Goal: Task Accomplishment & Management: Complete application form

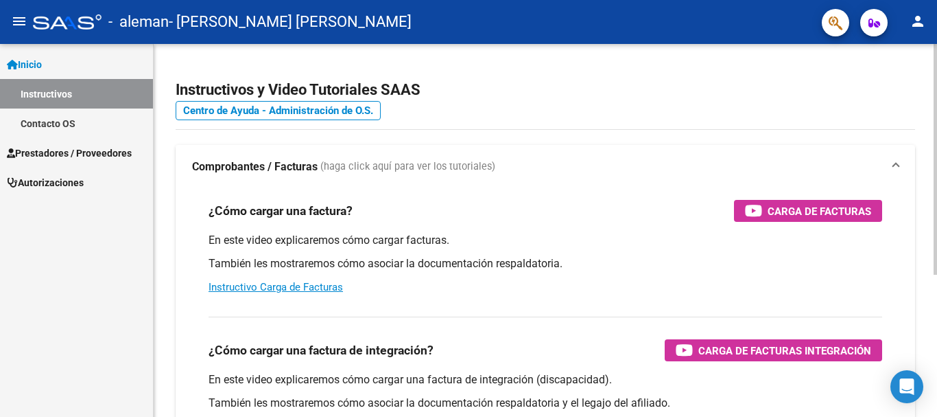
scroll to position [91, 0]
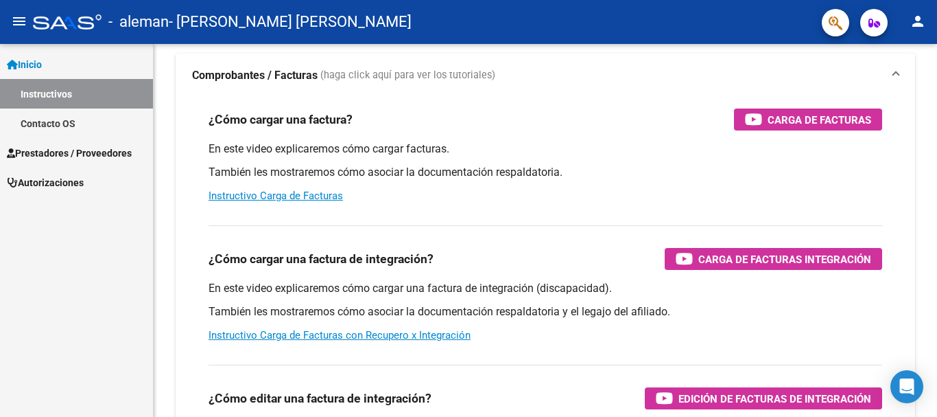
click at [101, 153] on span "Prestadores / Proveedores" at bounding box center [69, 152] width 125 height 15
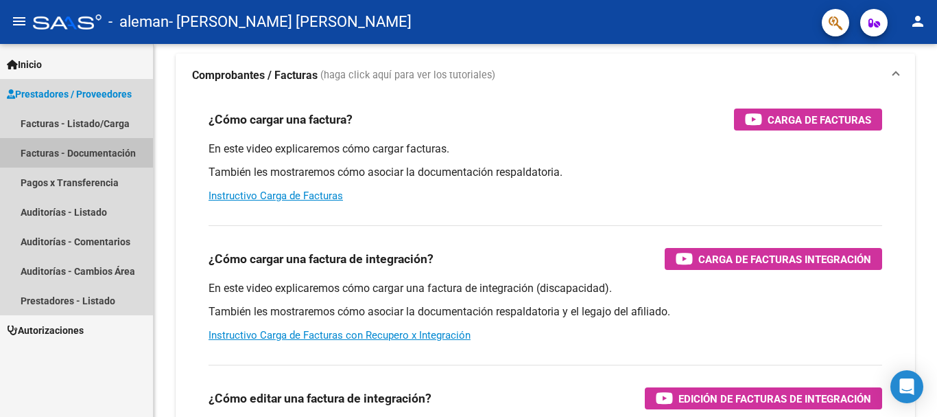
click at [106, 154] on link "Facturas - Documentación" at bounding box center [76, 153] width 153 height 30
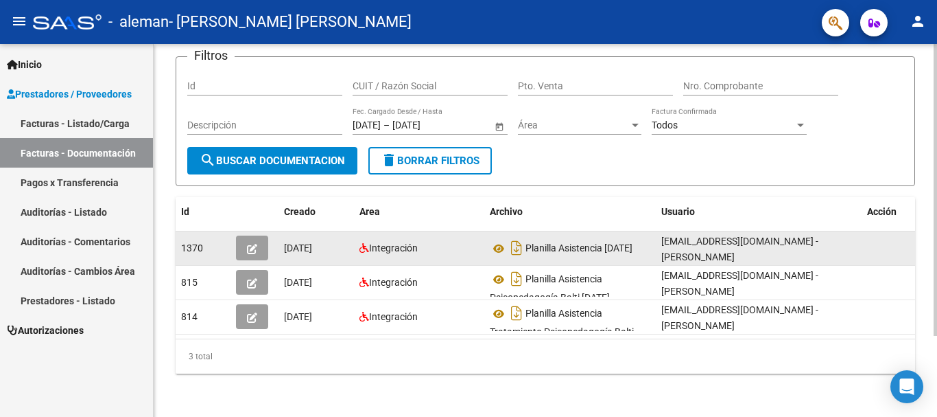
scroll to position [3, 0]
click at [252, 249] on icon "button" at bounding box center [252, 249] width 10 height 10
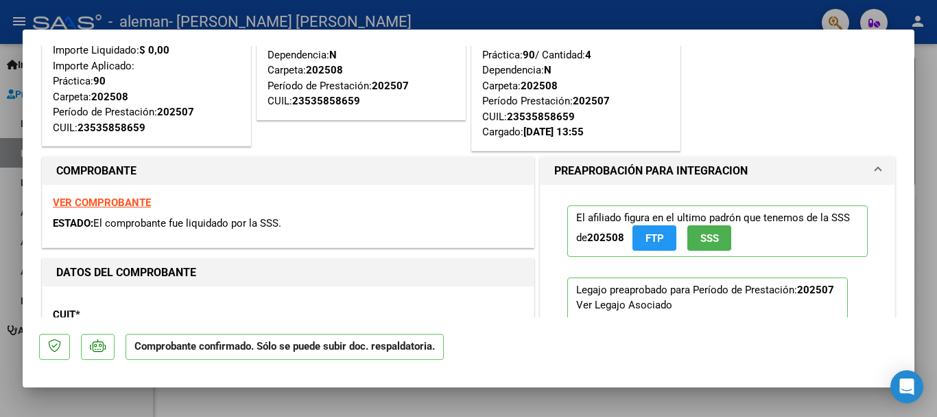
scroll to position [0, 0]
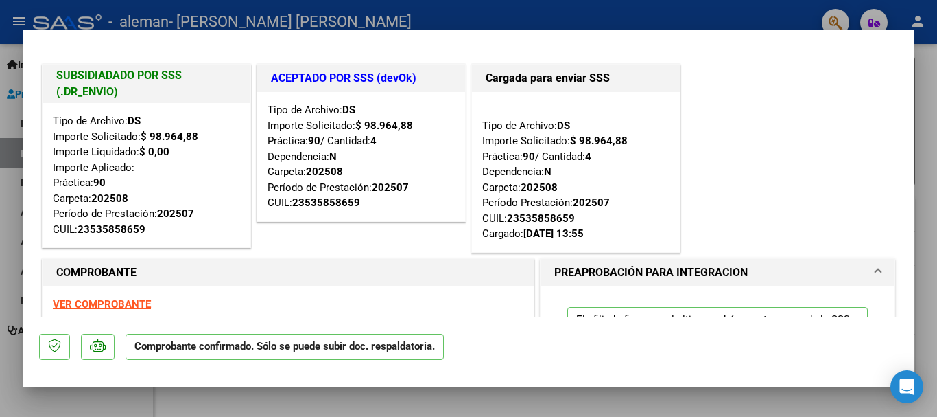
click at [546, 408] on div at bounding box center [468, 208] width 937 height 417
type input "$ 0,00"
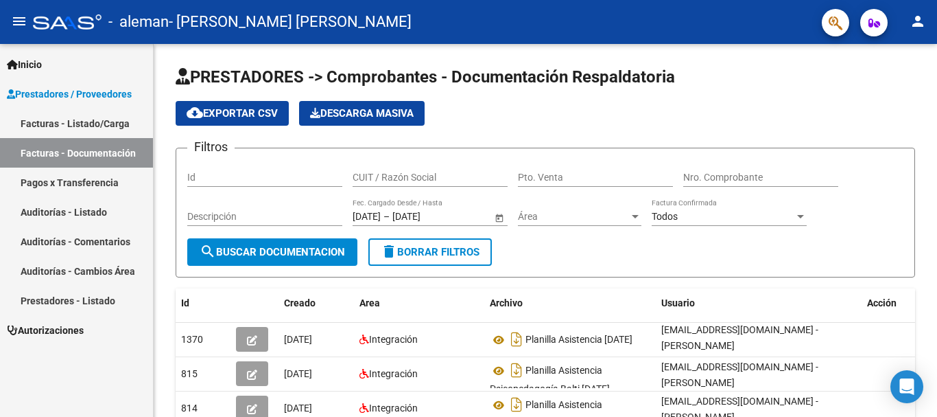
click at [78, 121] on link "Facturas - Listado/Carga" at bounding box center [76, 123] width 153 height 30
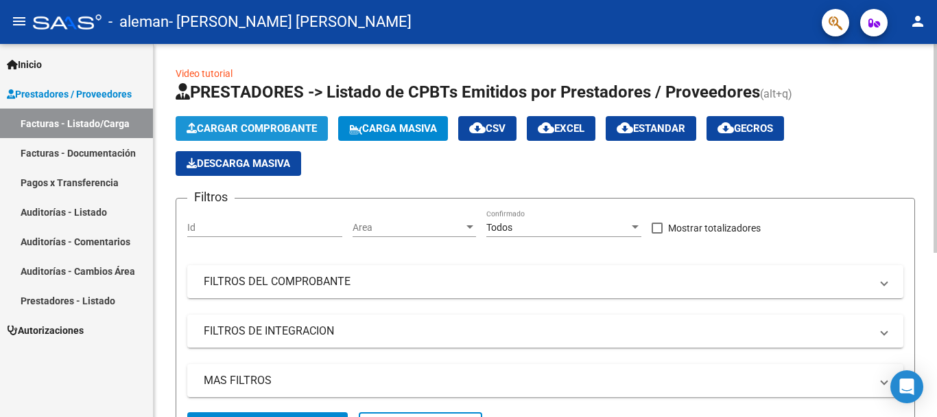
click at [264, 125] on span "Cargar Comprobante" at bounding box center [252, 128] width 130 height 12
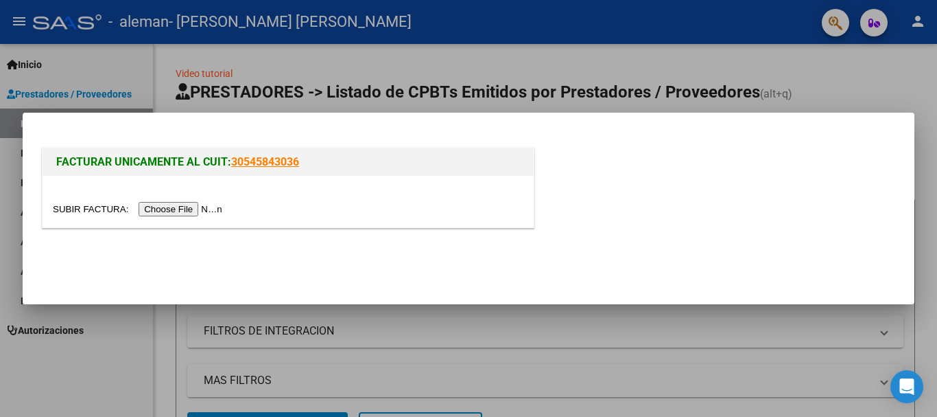
click at [173, 210] on input "file" at bounding box center [140, 209] width 174 height 14
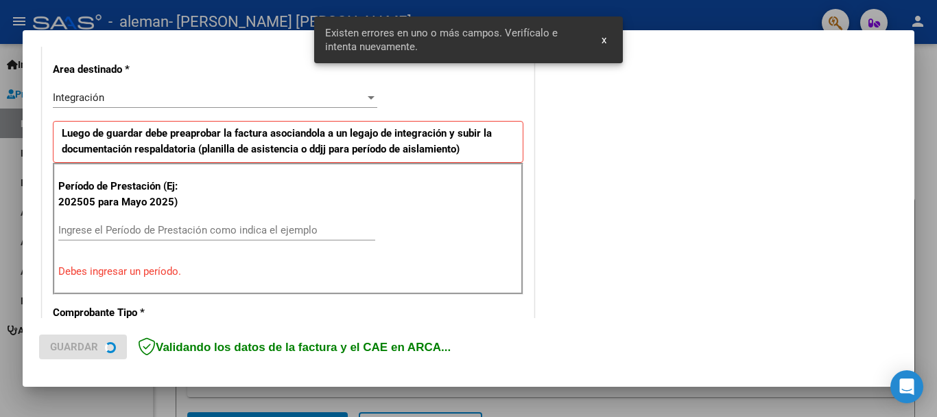
scroll to position [317, 0]
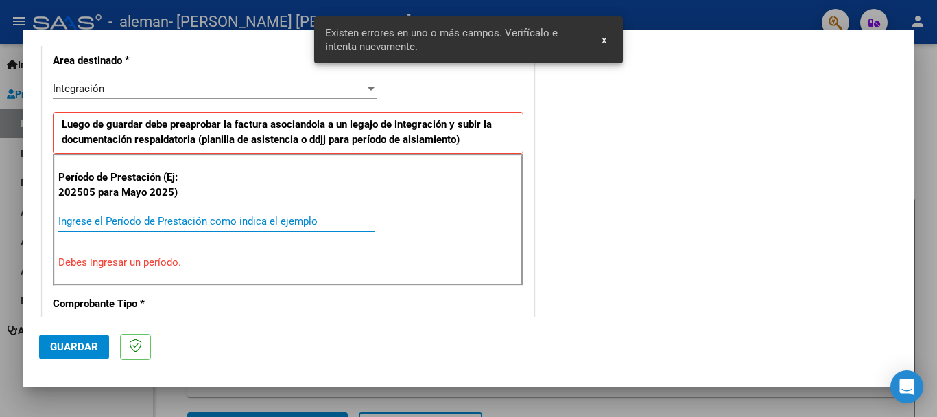
click at [145, 221] on input "Ingrese el Período de Prestación como indica el ejemplo" at bounding box center [216, 221] width 317 height 12
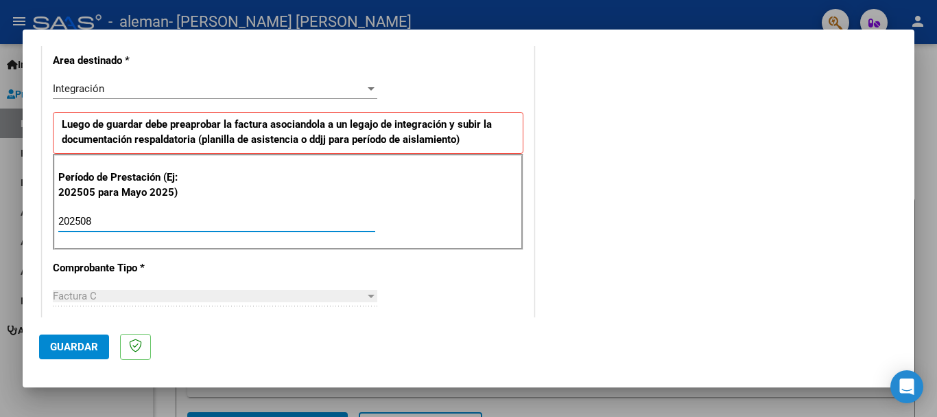
type input "202508"
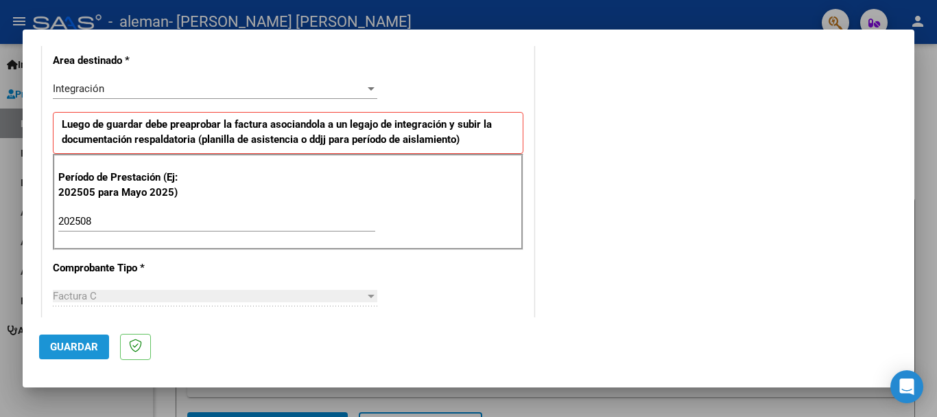
click at [69, 349] on span "Guardar" at bounding box center [74, 346] width 48 height 12
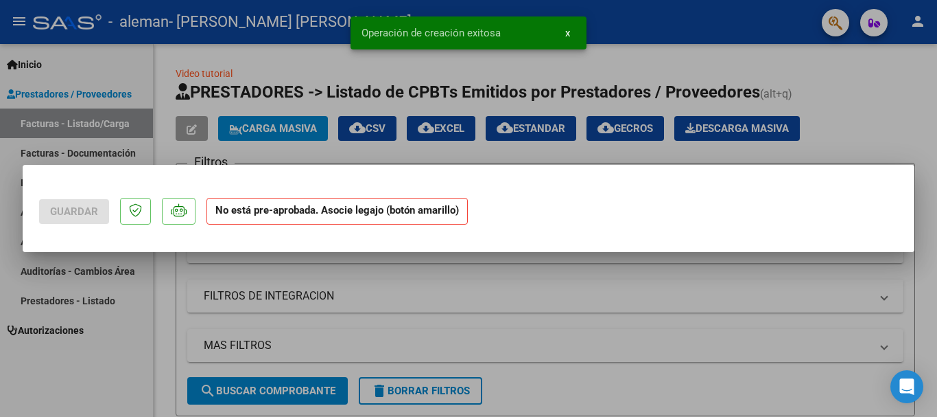
scroll to position [0, 0]
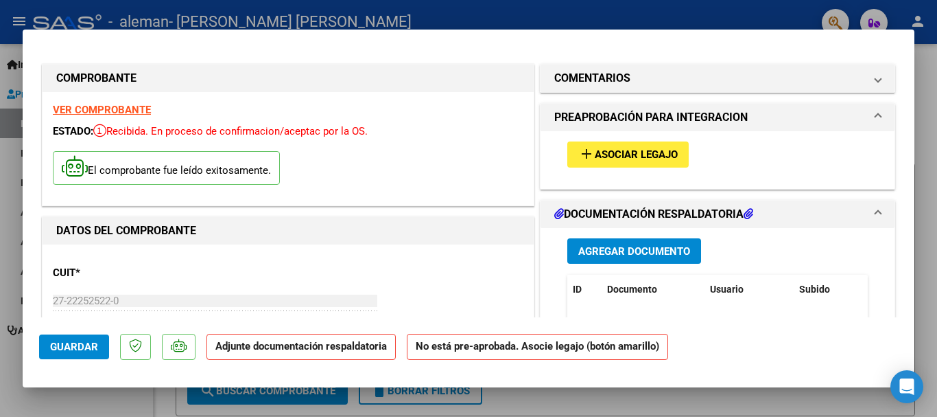
click at [290, 349] on strong "Adjunte documentación respaldatoria" at bounding box center [301, 346] width 172 height 12
click at [624, 252] on span "Agregar Documento" at bounding box center [634, 251] width 112 height 12
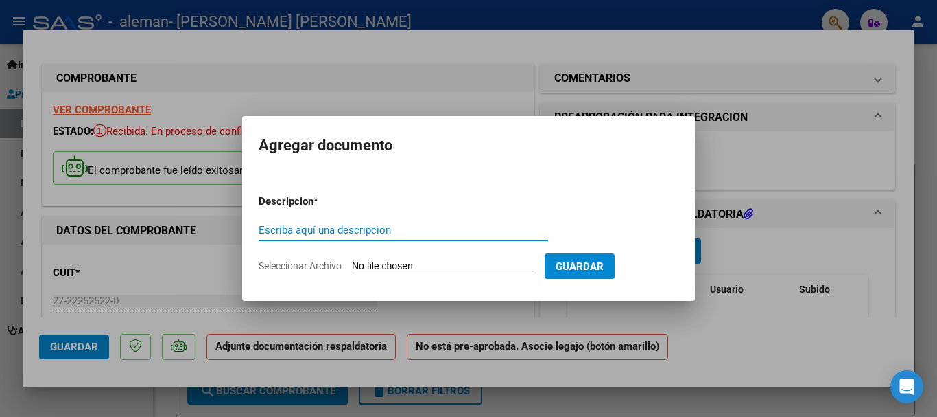
click at [434, 232] on input "Escriba aquí una descripcion" at bounding box center [404, 230] width 290 height 12
type input "planilla asistencia"
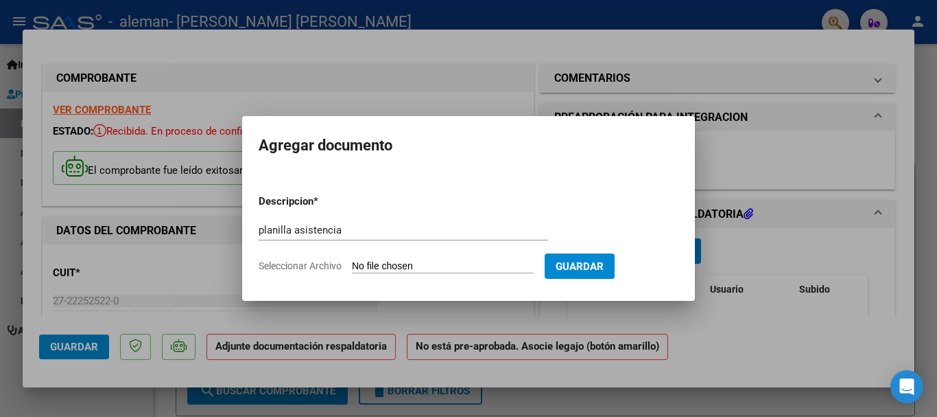
click at [457, 264] on input "Seleccionar Archivo" at bounding box center [443, 266] width 182 height 13
click at [315, 266] on span "Seleccionar Archivo" at bounding box center [300, 265] width 83 height 11
click at [352, 266] on input "Seleccionar Archivo" at bounding box center [443, 266] width 182 height 13
type input "C:\fakepath\Planilla Balti 08.25.pdf"
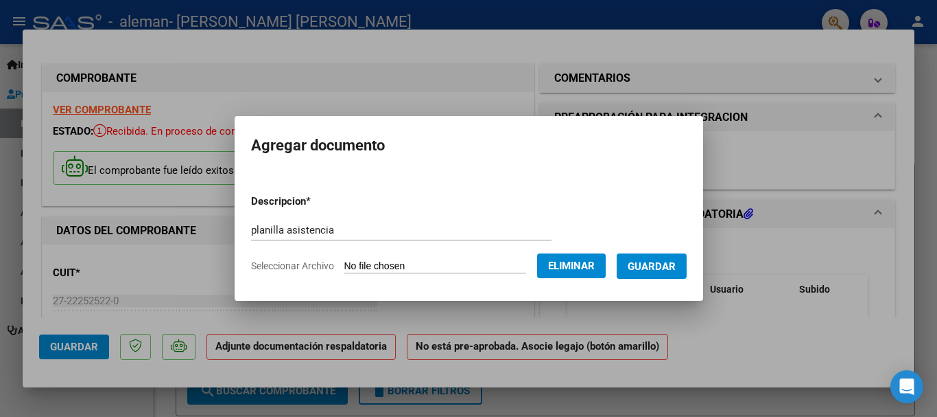
click at [656, 267] on span "Guardar" at bounding box center [652, 266] width 48 height 12
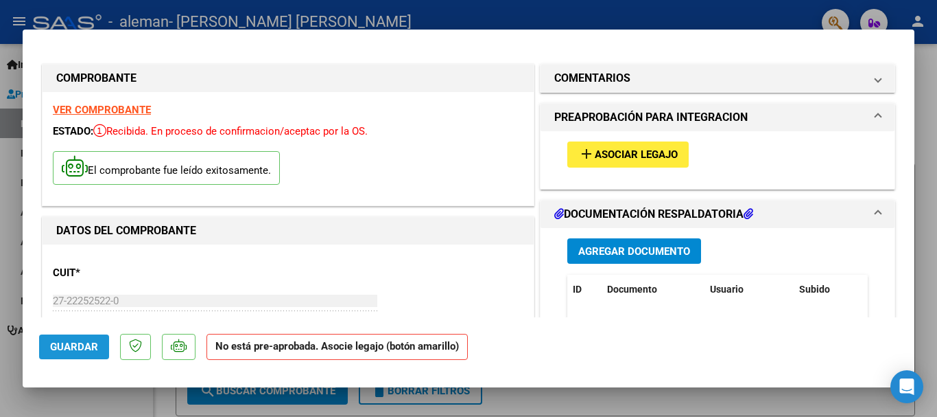
click at [78, 343] on span "Guardar" at bounding box center [74, 346] width 48 height 12
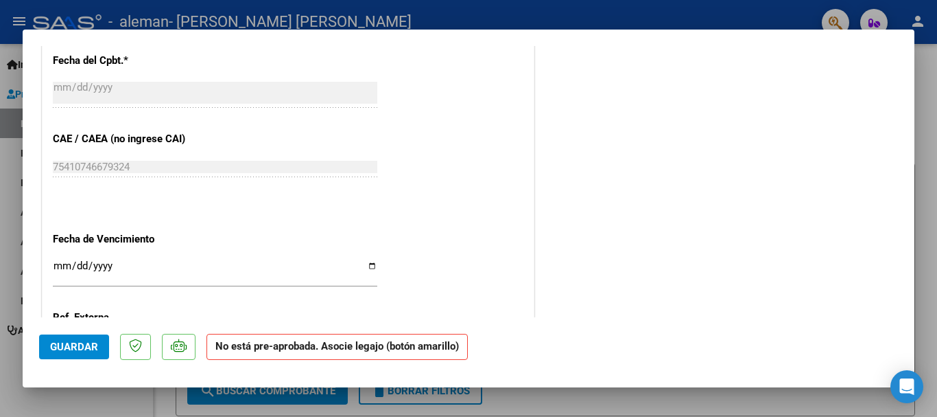
scroll to position [805, 0]
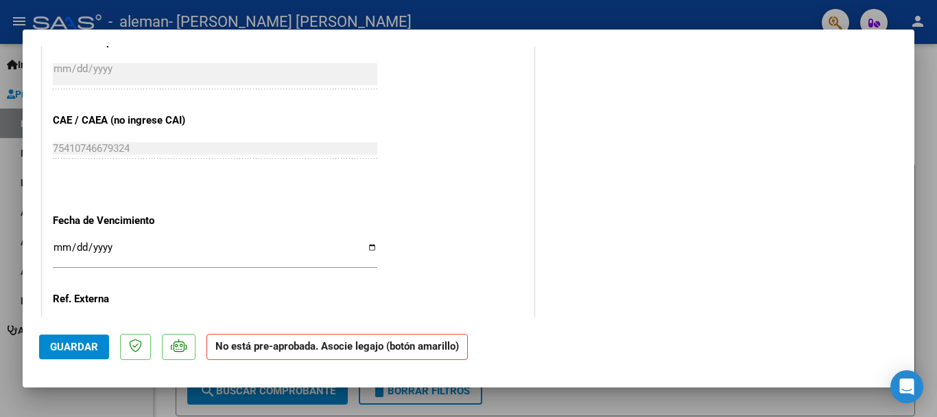
click at [58, 243] on input "Ingresar la fecha" at bounding box center [215, 253] width 325 height 22
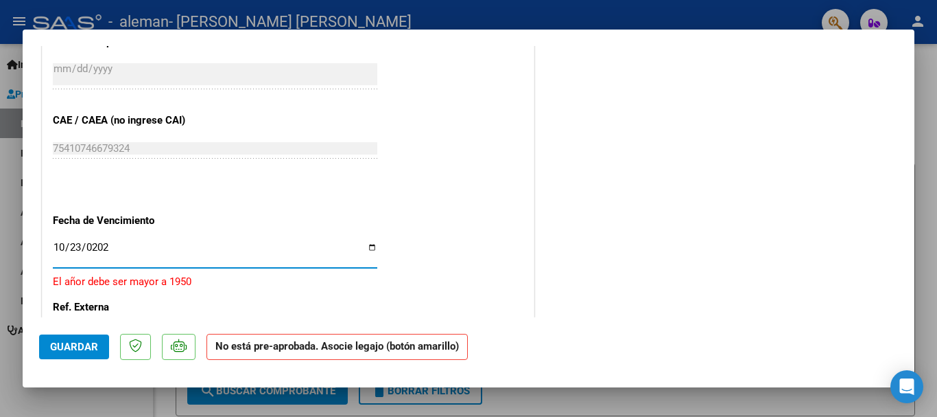
type input "[DATE]"
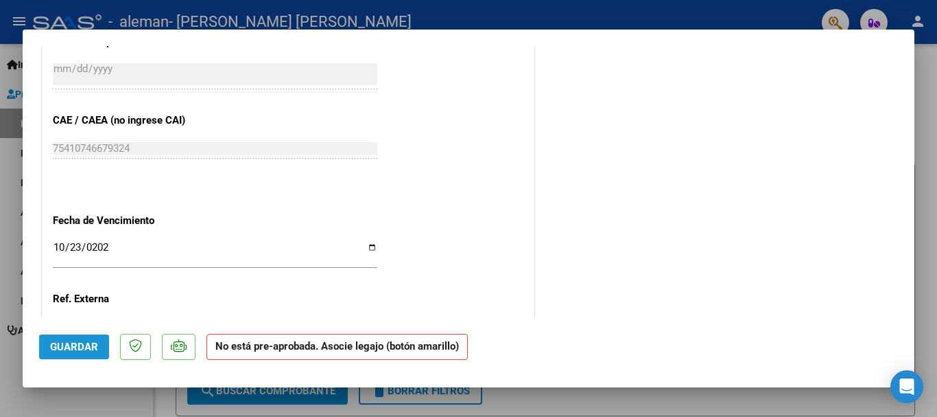
click at [86, 348] on span "Guardar" at bounding box center [74, 346] width 48 height 12
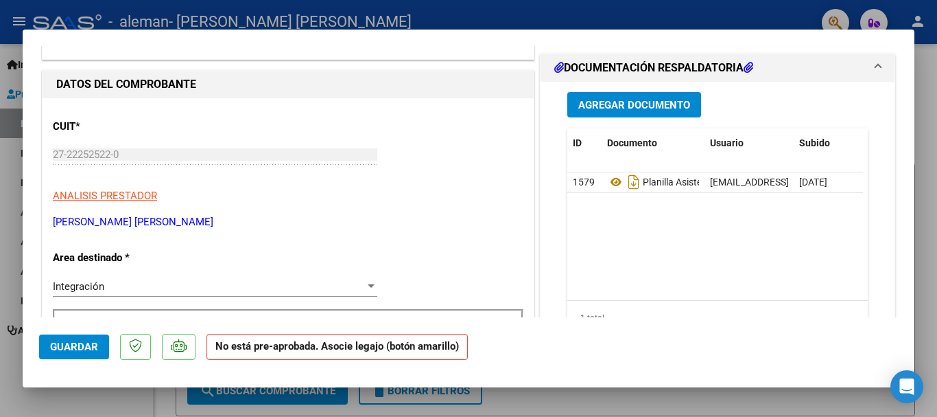
scroll to position [86, 0]
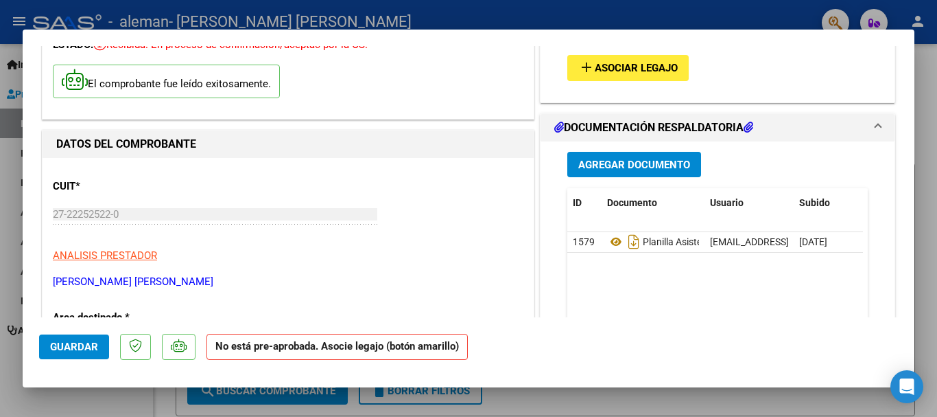
click at [645, 65] on span "Asociar Legajo" at bounding box center [636, 68] width 83 height 12
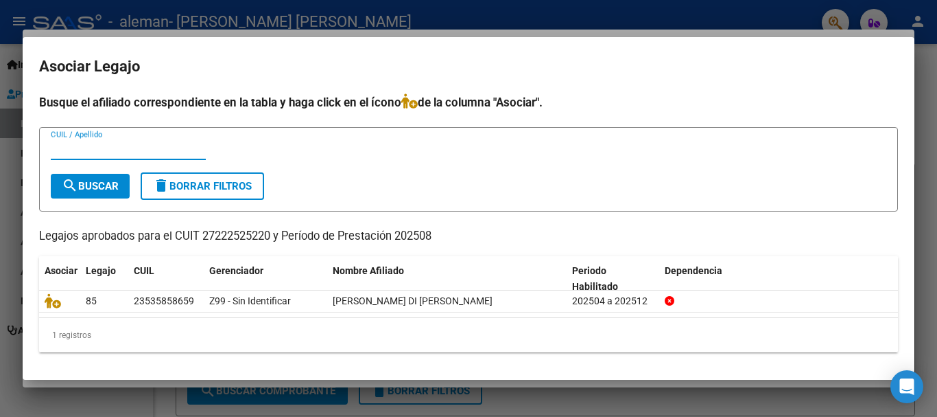
click at [150, 145] on input "CUIL / Apellido" at bounding box center [128, 149] width 155 height 12
type input "23535858659"
click at [114, 186] on span "search Buscar" at bounding box center [90, 186] width 57 height 12
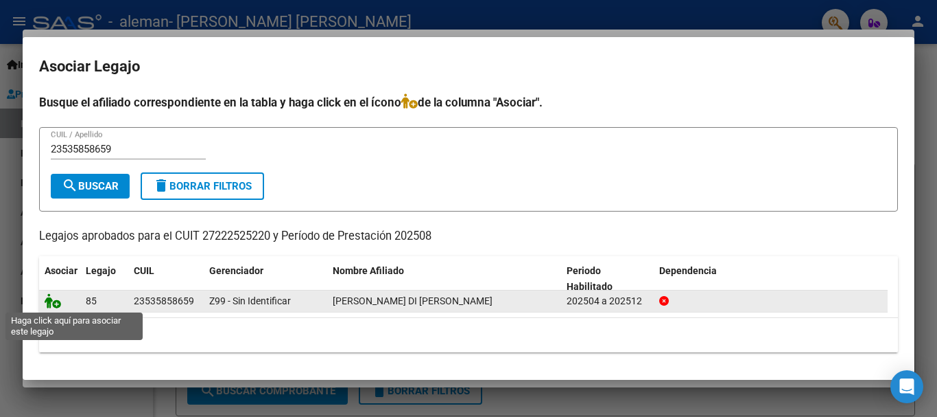
click at [53, 301] on icon at bounding box center [53, 300] width 16 height 15
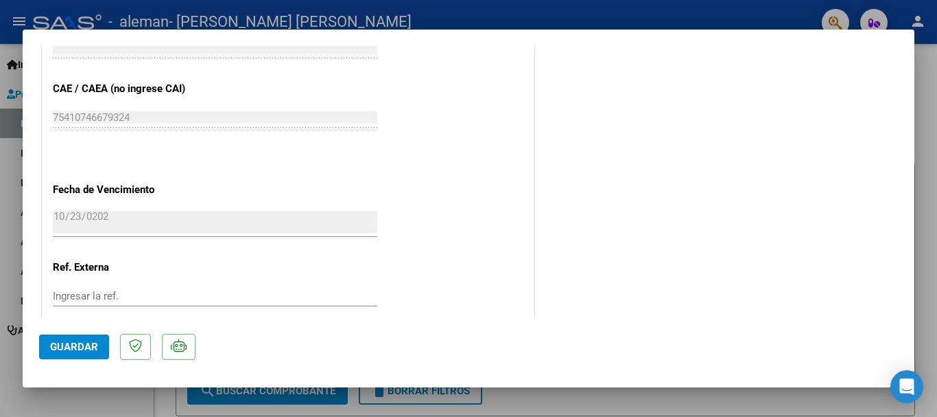
scroll to position [957, 0]
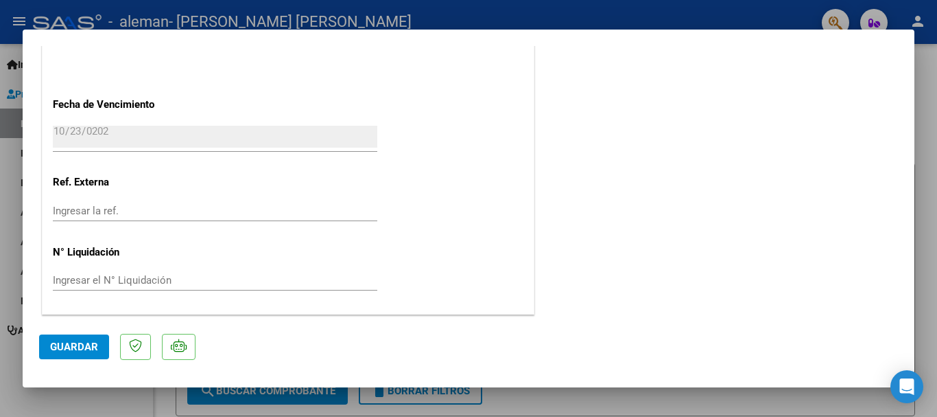
click at [78, 344] on span "Guardar" at bounding box center [74, 346] width 48 height 12
click at [66, 347] on span "Guardar" at bounding box center [74, 346] width 48 height 12
click at [784, 14] on div at bounding box center [468, 208] width 937 height 417
type input "$ 0,00"
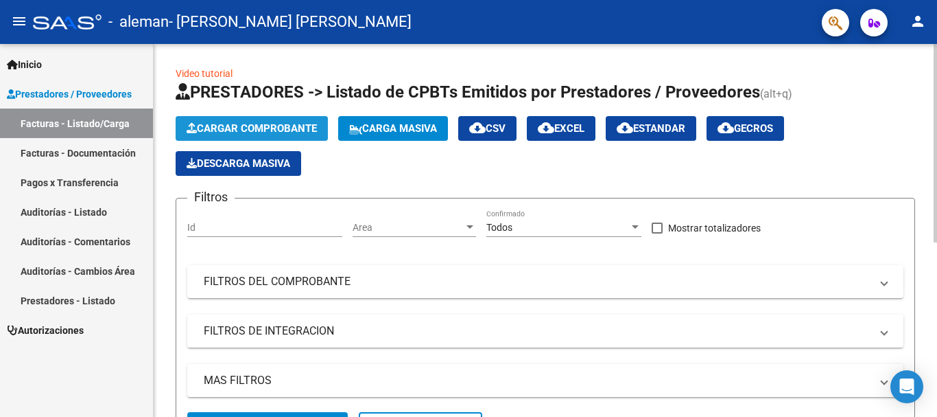
click at [270, 128] on span "Cargar Comprobante" at bounding box center [252, 128] width 130 height 12
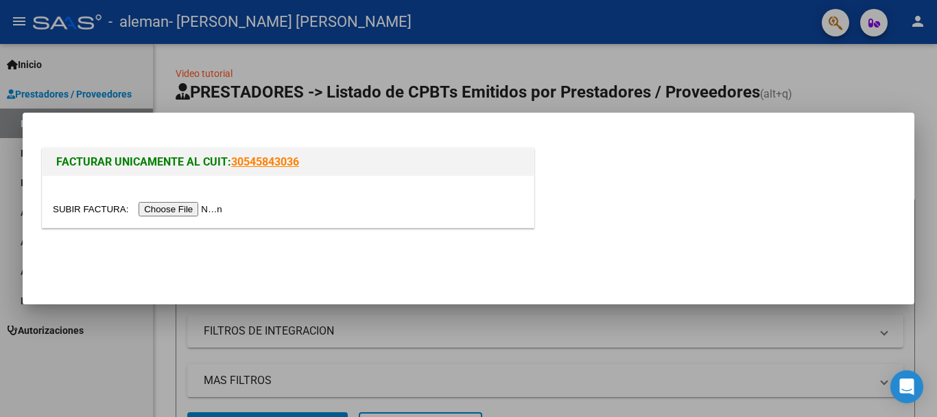
click at [156, 206] on input "file" at bounding box center [140, 209] width 174 height 14
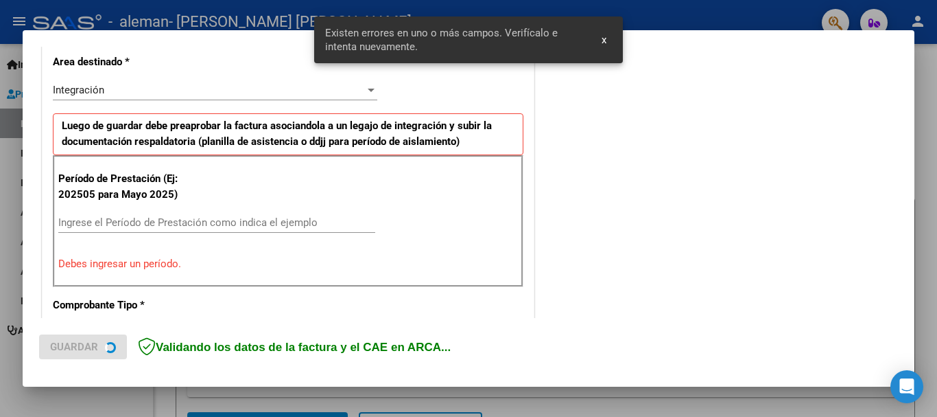
scroll to position [317, 0]
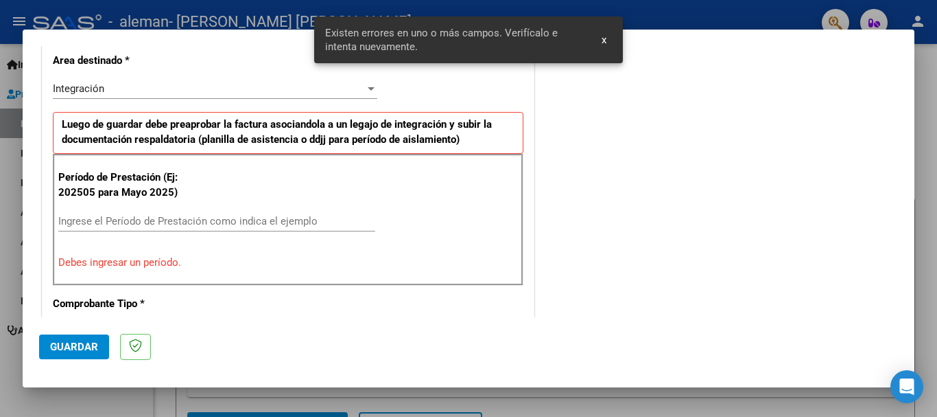
click at [221, 220] on input "Ingrese el Período de Prestación como indica el ejemplo" at bounding box center [216, 221] width 317 height 12
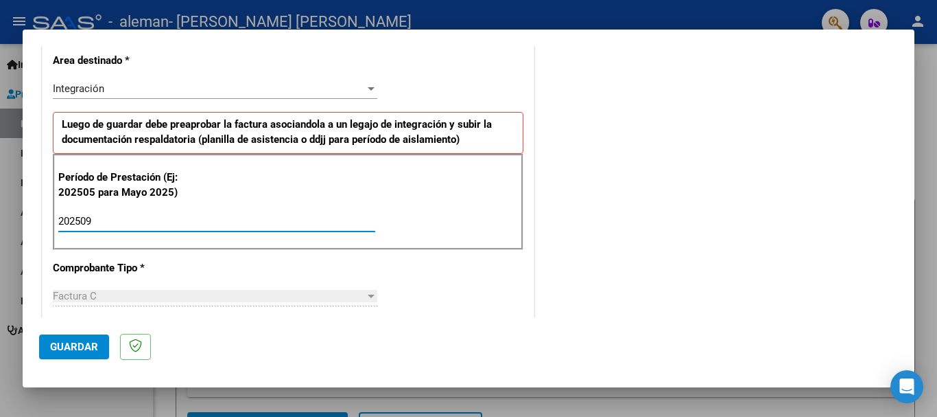
type input "202509"
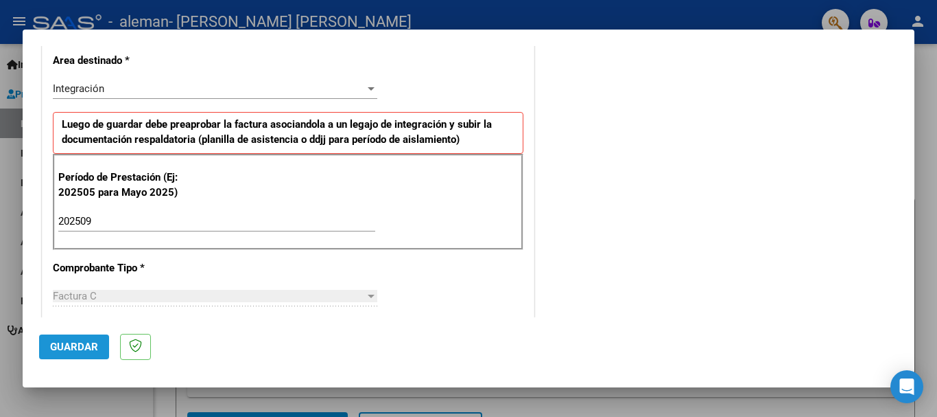
click at [82, 347] on span "Guardar" at bounding box center [74, 346] width 48 height 12
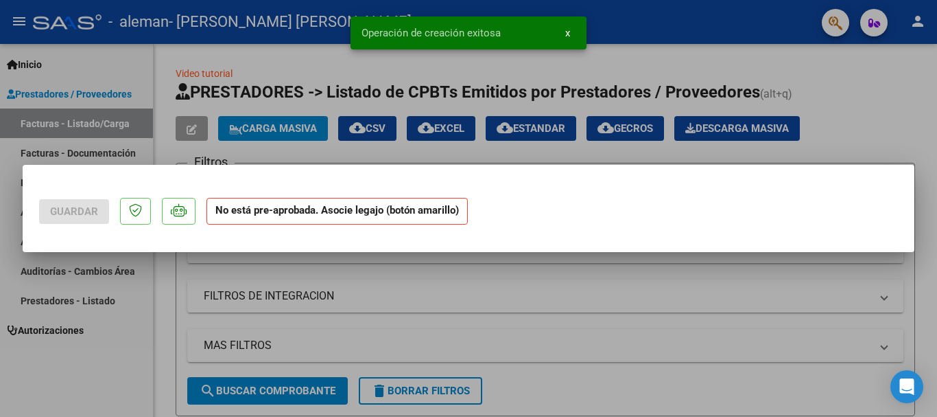
scroll to position [0, 0]
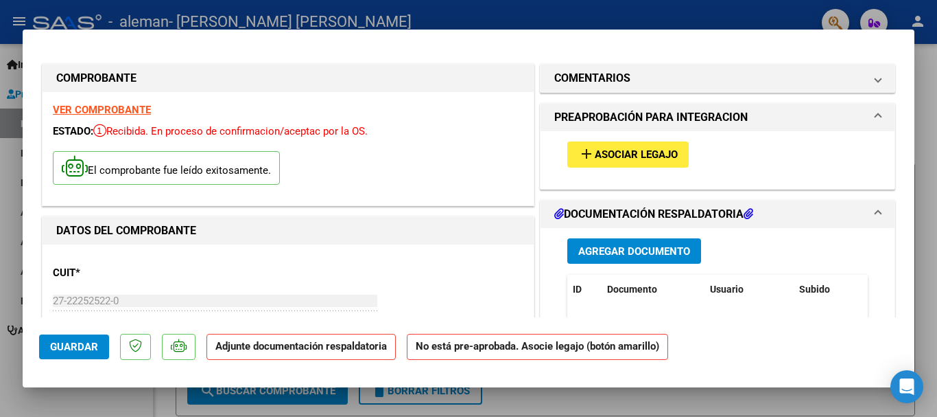
click at [622, 254] on span "Agregar Documento" at bounding box center [634, 251] width 112 height 12
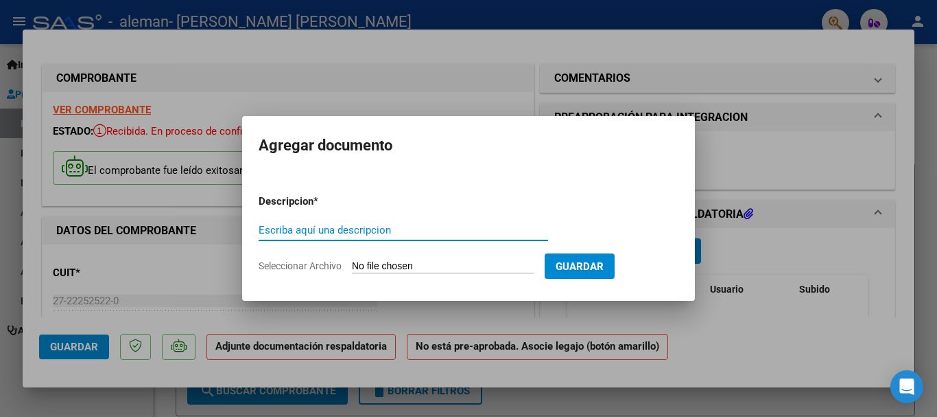
click at [362, 227] on input "Escriba aquí una descripcion" at bounding box center [404, 230] width 290 height 12
type input "Planilla Asistencia Septiembre 2025"
click at [325, 266] on span "Seleccionar Archivo" at bounding box center [300, 265] width 83 height 11
click at [352, 266] on input "Seleccionar Archivo" at bounding box center [443, 266] width 182 height 13
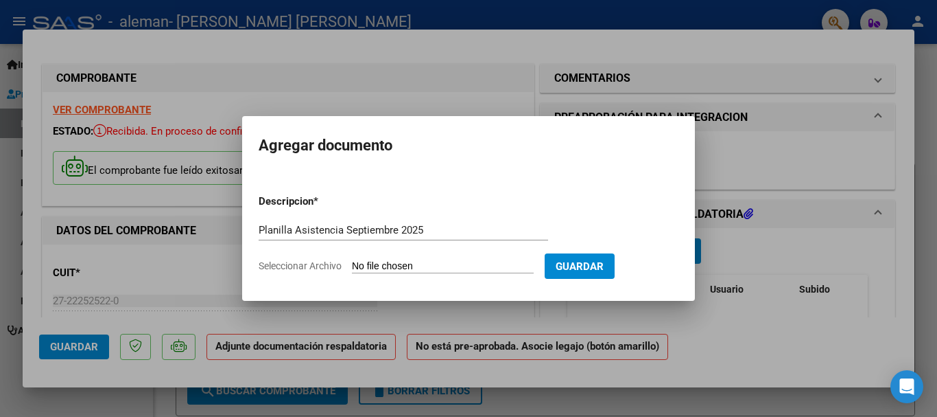
click at [320, 263] on span "Seleccionar Archivo" at bounding box center [300, 265] width 83 height 11
click at [352, 263] on input "Seleccionar Archivo" at bounding box center [443, 266] width 182 height 13
type input "C:\fakepath\Planilla Balti 09.25.pdf"
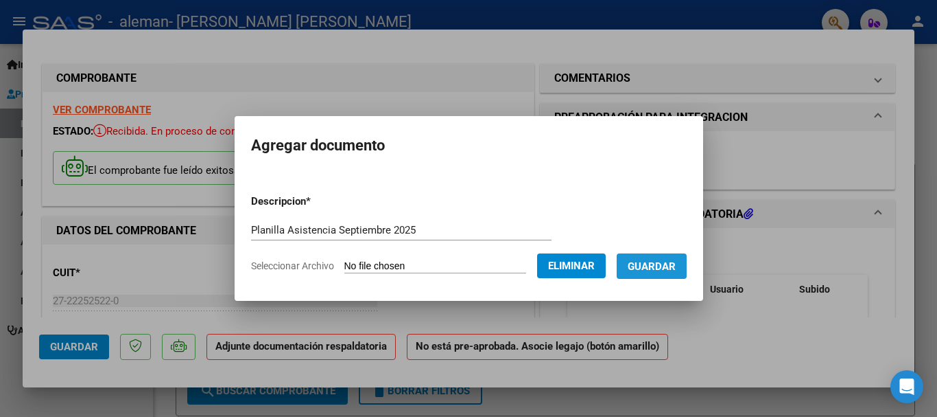
click at [653, 262] on span "Guardar" at bounding box center [652, 266] width 48 height 12
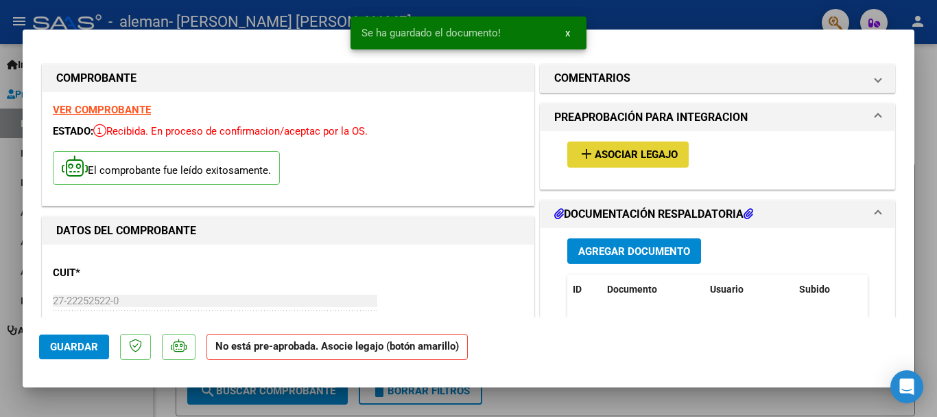
click at [653, 154] on span "Asociar Legajo" at bounding box center [636, 155] width 83 height 12
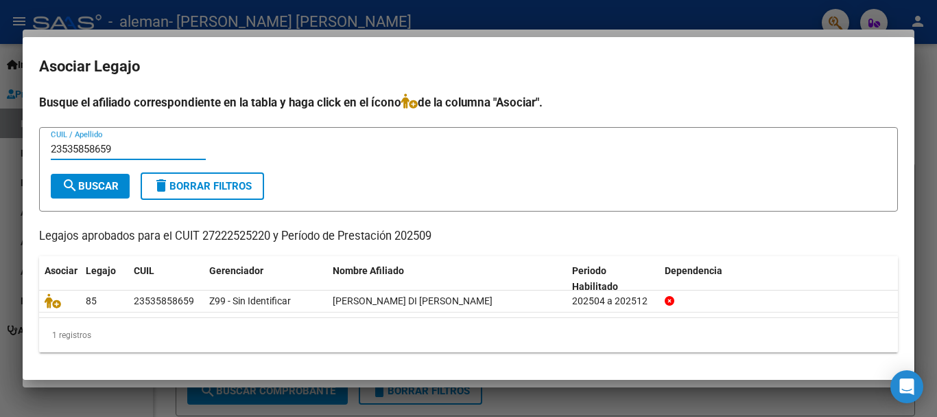
type input "23535858659"
click at [107, 180] on span "search Buscar" at bounding box center [90, 186] width 57 height 12
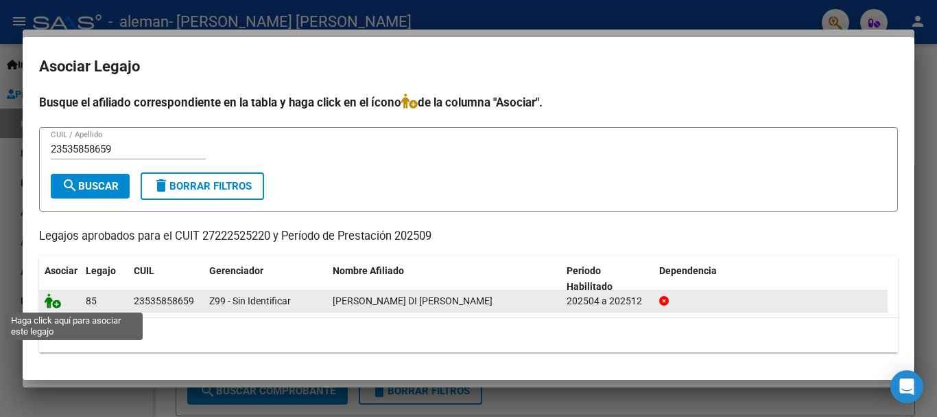
click at [54, 301] on icon at bounding box center [53, 300] width 16 height 15
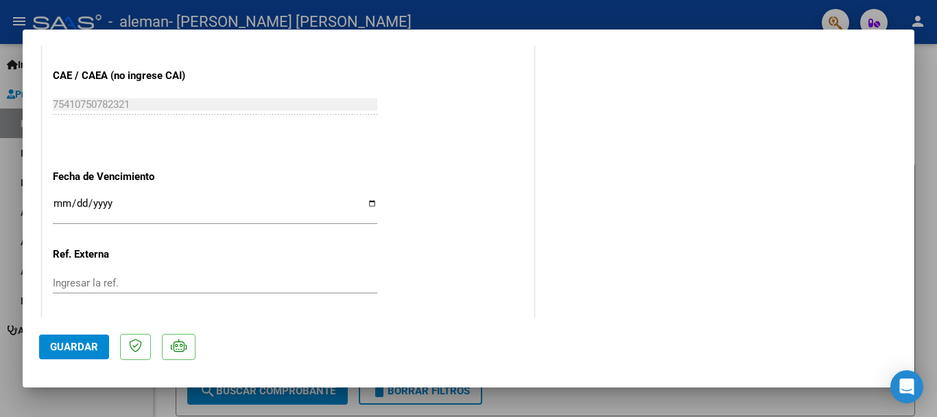
scroll to position [896, 0]
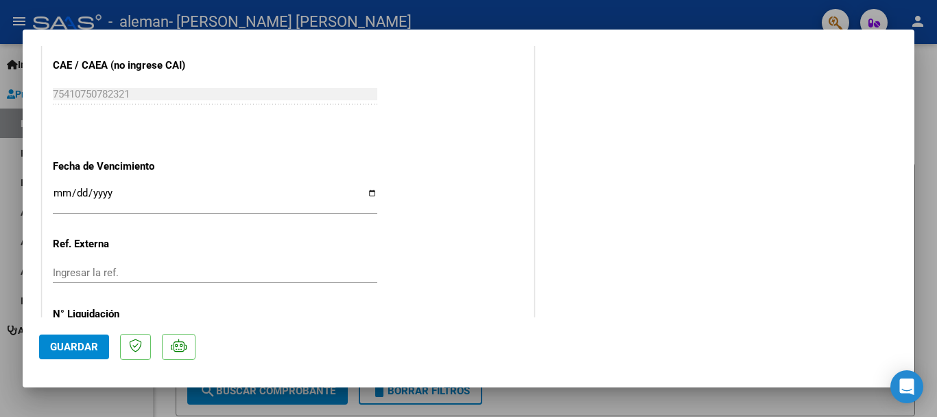
click at [371, 191] on input "Ingresar la fecha" at bounding box center [215, 198] width 325 height 22
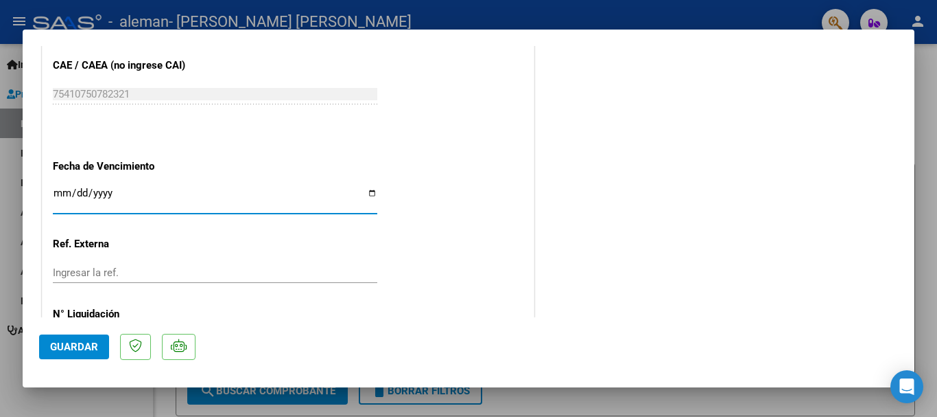
type input "[DATE]"
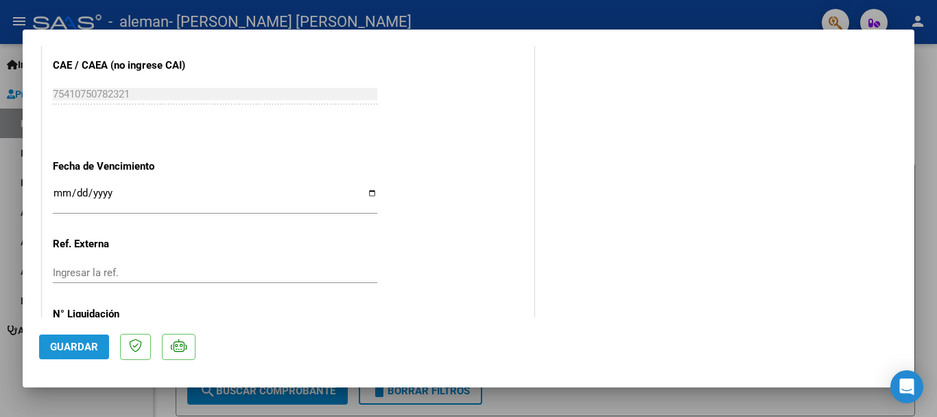
click at [88, 340] on span "Guardar" at bounding box center [74, 346] width 48 height 12
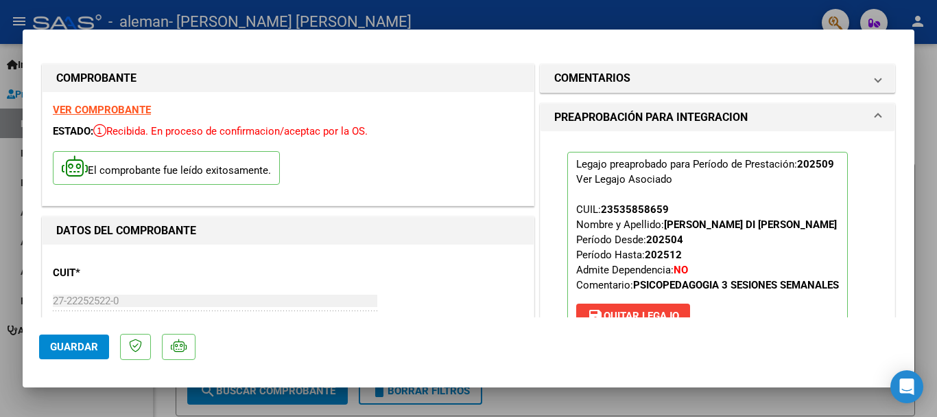
scroll to position [957, 0]
